Goal: Browse casually

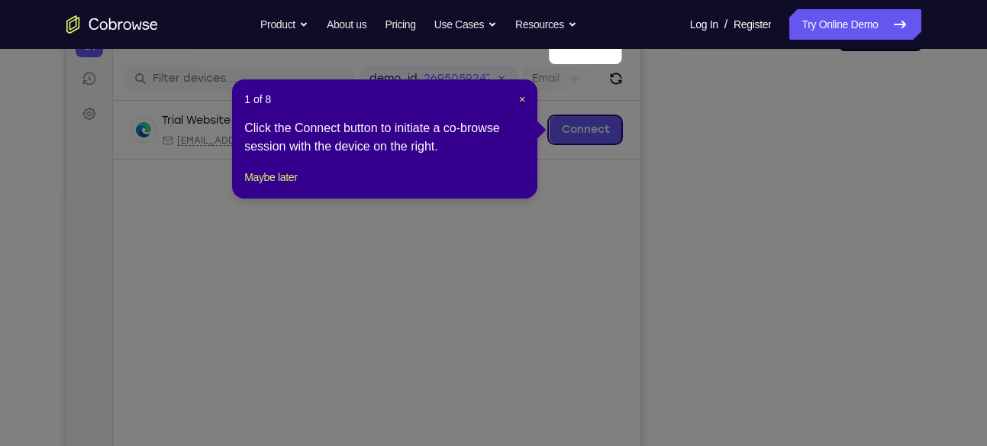
scroll to position [258, 0]
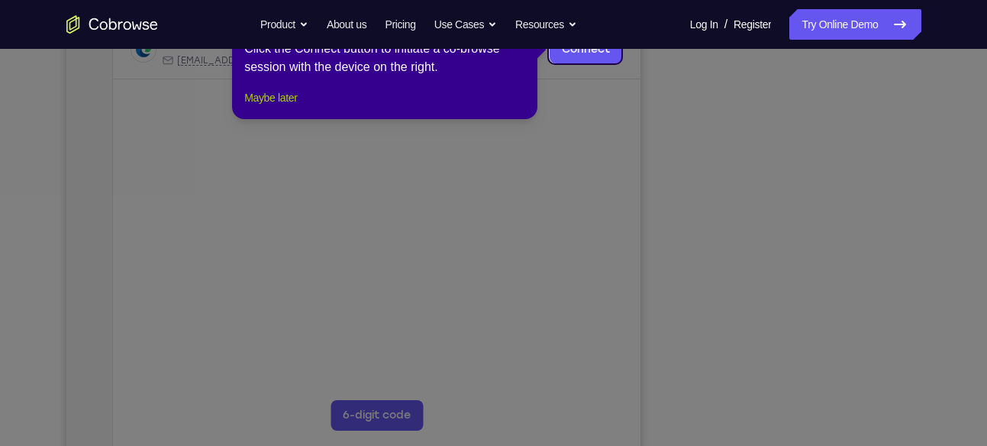
click at [268, 107] on button "Maybe later" at bounding box center [270, 98] width 53 height 18
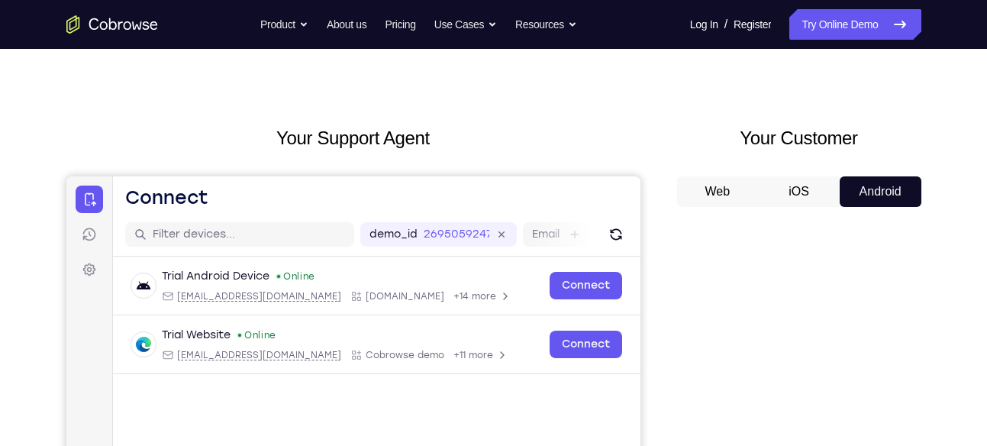
scroll to position [0, 0]
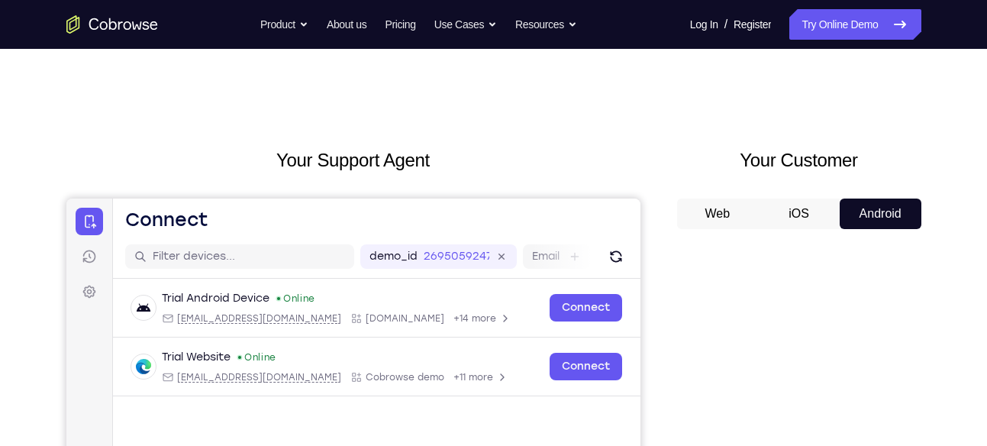
click at [844, 42] on nav "Go back Powerful, Flexible and Trustworthy. Avoid all extra friction for both A…" at bounding box center [493, 24] width 987 height 49
click at [847, 40] on nav "Go back Powerful, Flexible and Trustworthy. Avoid all extra friction for both A…" at bounding box center [493, 24] width 987 height 49
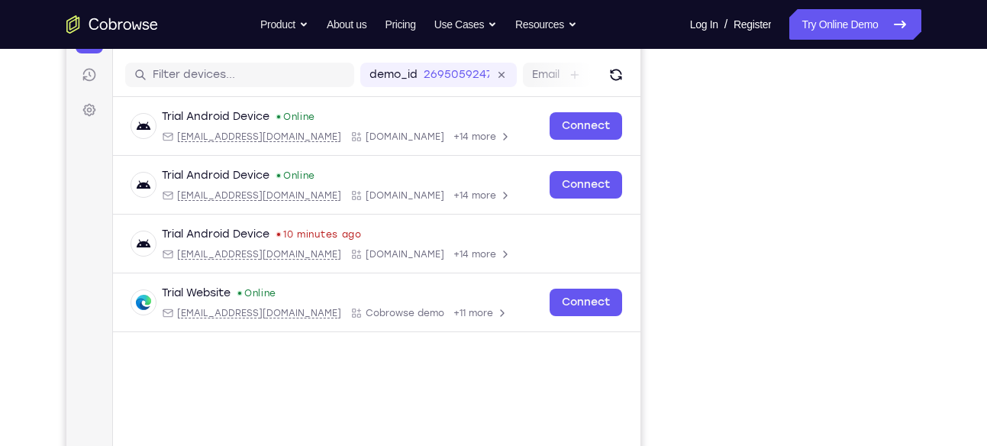
scroll to position [186, 0]
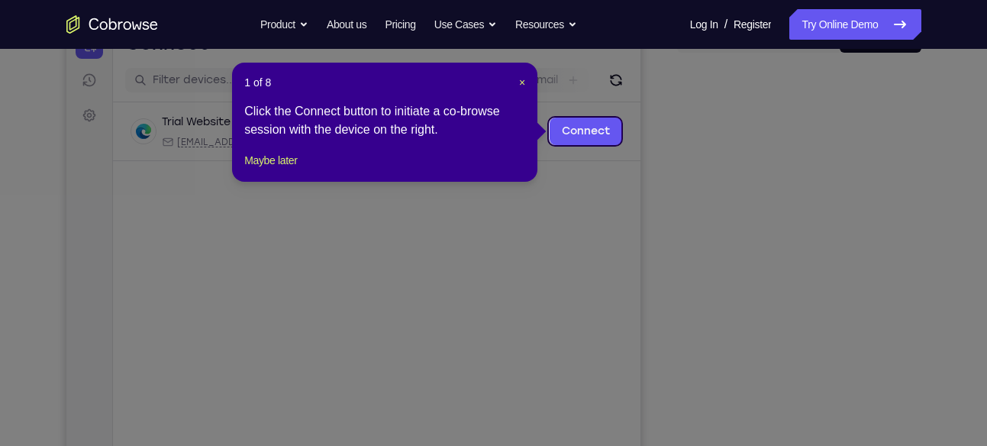
drag, startPoint x: 0, startPoint y: 0, endPoint x: 279, endPoint y: 190, distance: 338.0
click at [279, 182] on div "1 of 8 × Click the Connect button to initiate a co-browse session with the devi…" at bounding box center [384, 122] width 305 height 119
click at [282, 169] on button "Maybe later" at bounding box center [270, 160] width 53 height 18
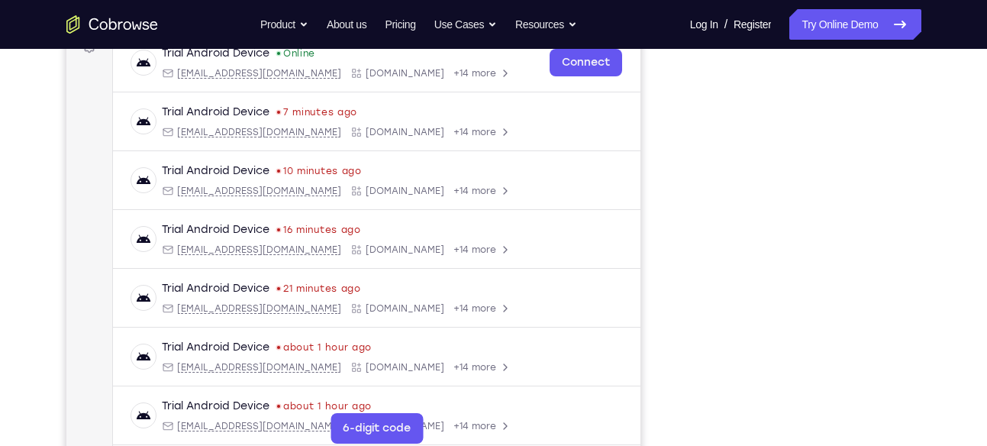
scroll to position [238, 0]
